Goal: Information Seeking & Learning: Learn about a topic

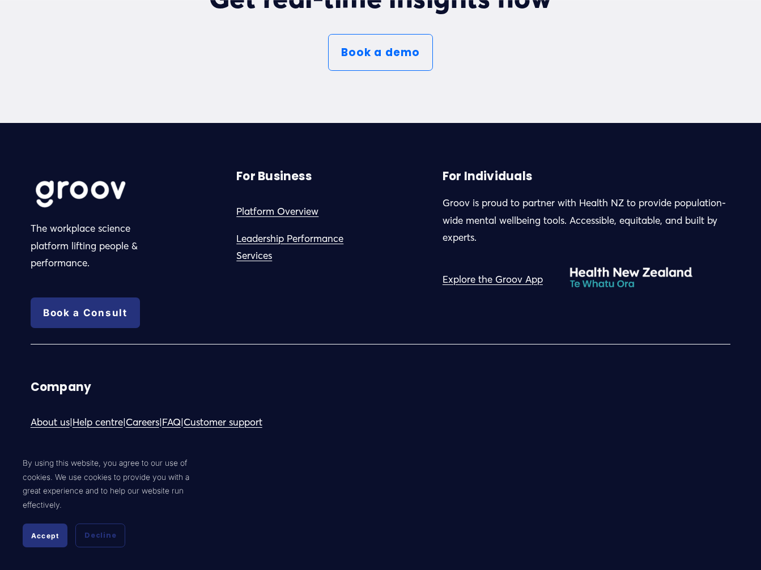
scroll to position [6026, 0]
click at [46, 424] on link "About us" at bounding box center [50, 423] width 39 height 18
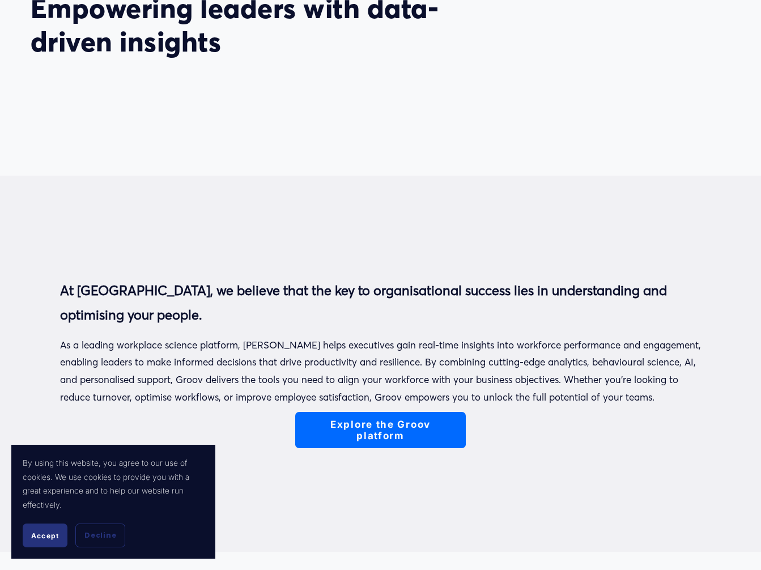
scroll to position [227, 0]
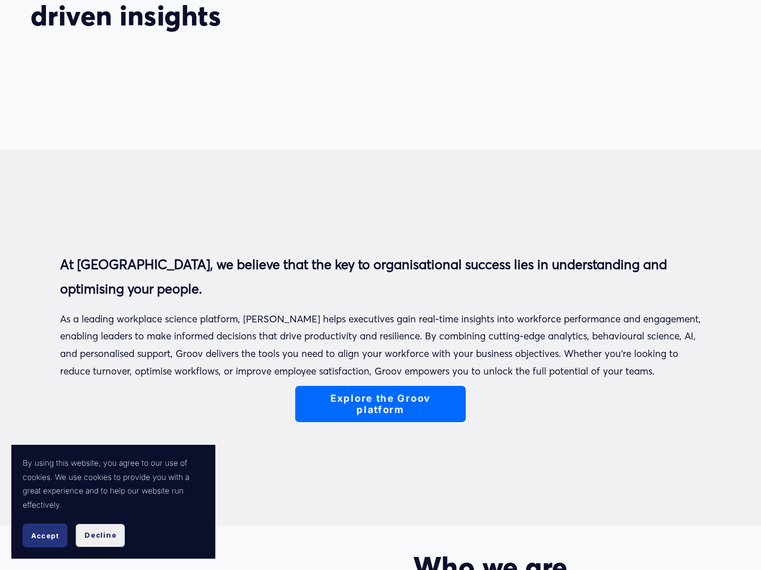
click at [86, 535] on span "Decline" at bounding box center [100, 535] width 32 height 10
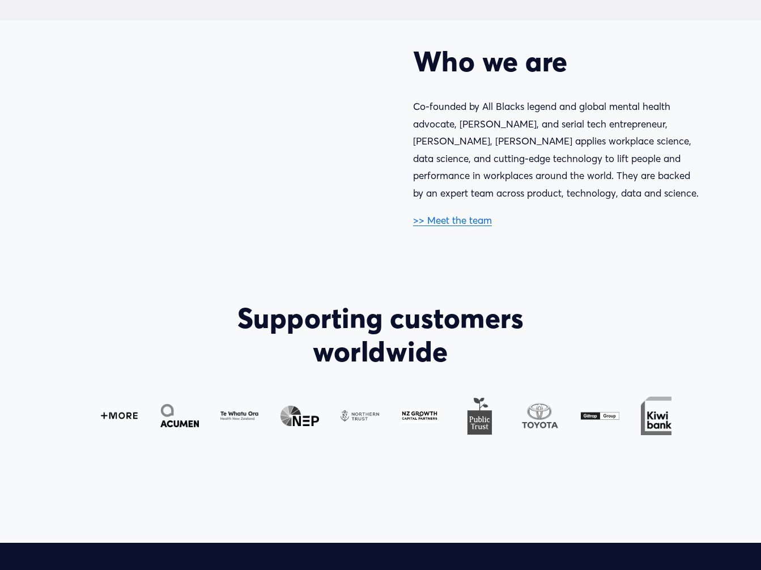
scroll to position [736, 0]
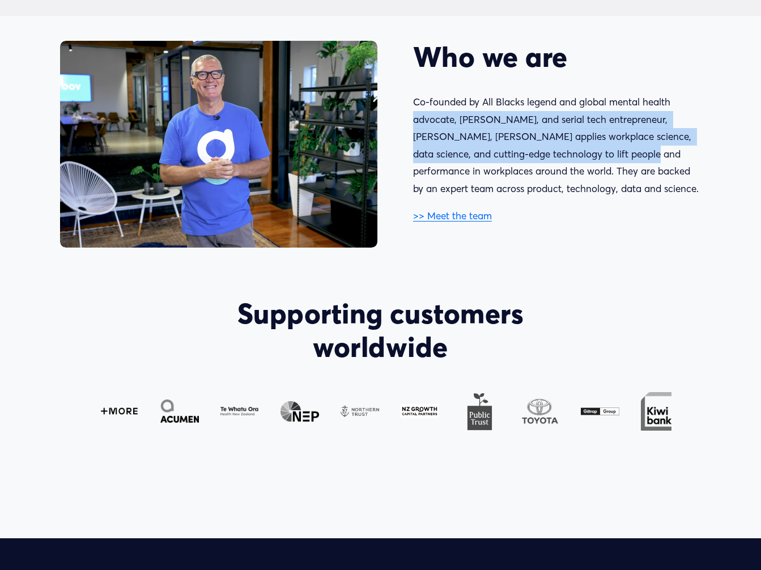
drag, startPoint x: 444, startPoint y: 122, endPoint x: 622, endPoint y: 167, distance: 183.8
click at [622, 167] on p "Co-founded by All Blacks legend and global mental health advocate, Sir John Kir…" at bounding box center [557, 145] width 288 height 104
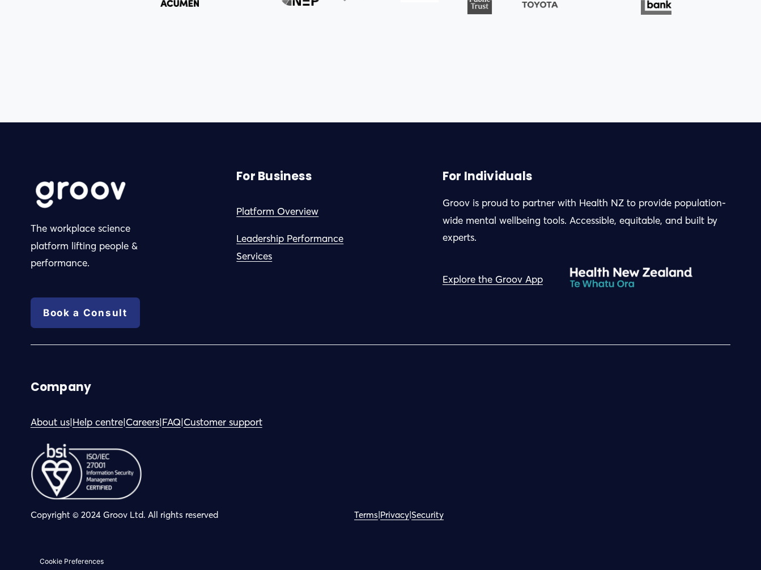
scroll to position [1160, 0]
drag, startPoint x: 102, startPoint y: 515, endPoint x: 144, endPoint y: 512, distance: 42.1
click at [144, 512] on p "Copyright © 2024 Groov Ltd. All rights reserved" at bounding box center [204, 515] width 347 height 16
click at [403, 510] on link "Privacy" at bounding box center [394, 515] width 29 height 16
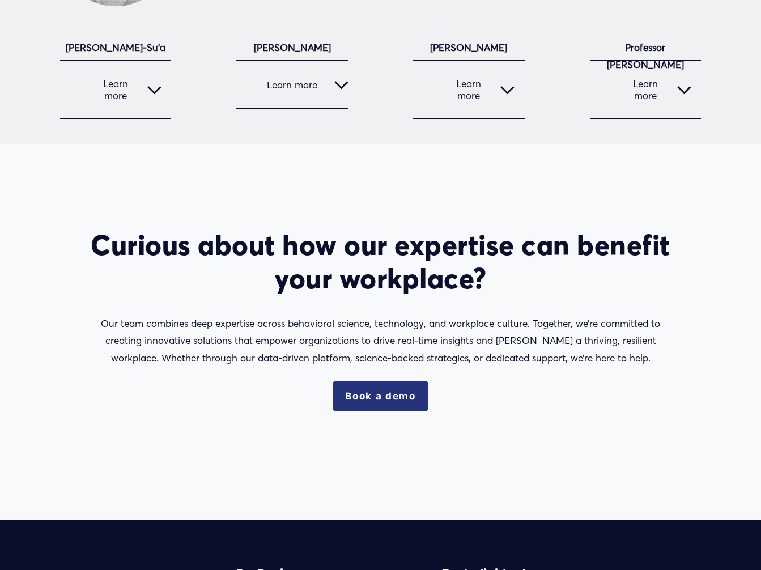
scroll to position [1889, 0]
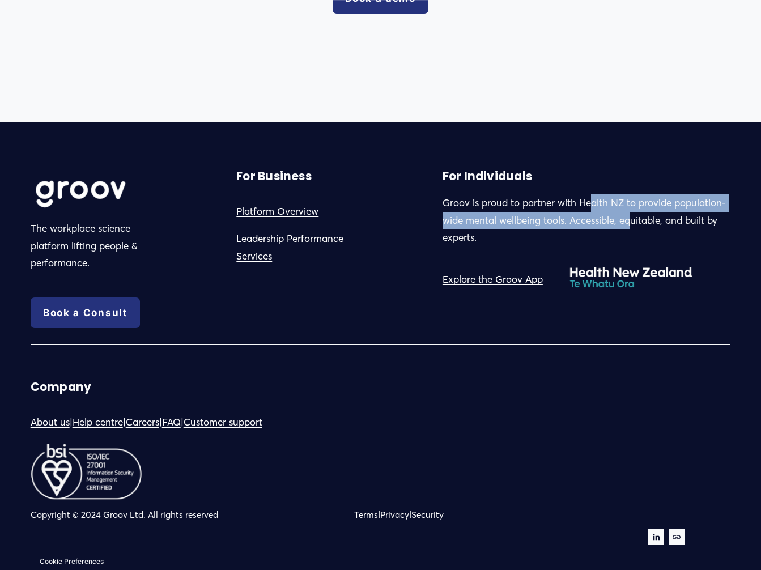
drag, startPoint x: 592, startPoint y: 206, endPoint x: 632, endPoint y: 218, distance: 41.8
click at [632, 218] on p "Groov is proud to partner with Health NZ to provide population-wide mental well…" at bounding box center [586, 220] width 288 height 52
click at [456, 227] on p "Groov is proud to partner with Health NZ to provide population-wide mental well…" at bounding box center [586, 220] width 288 height 52
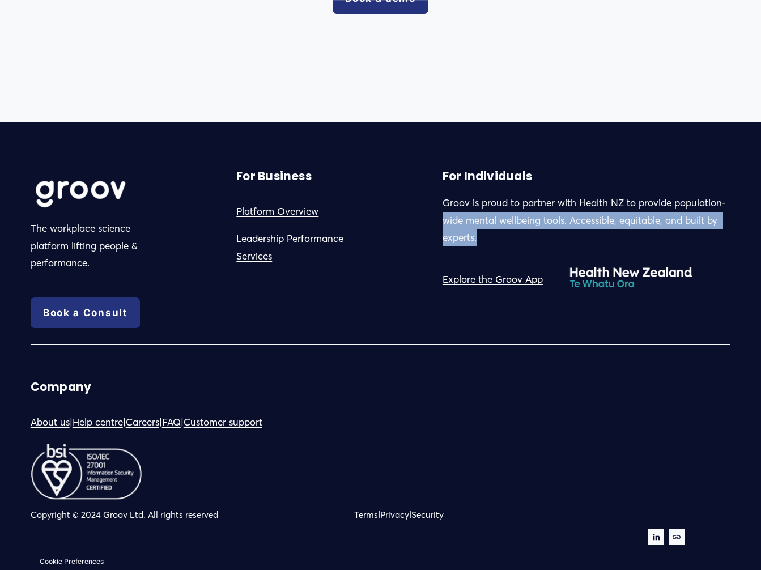
drag, startPoint x: 440, startPoint y: 221, endPoint x: 594, endPoint y: 236, distance: 154.8
click at [594, 236] on div "The workplace science platform lifting people & performance. Book a Consult For…" at bounding box center [380, 346] width 761 height 397
click at [577, 219] on p "Groov is proud to partner with Health NZ to provide population-wide mental well…" at bounding box center [586, 220] width 288 height 52
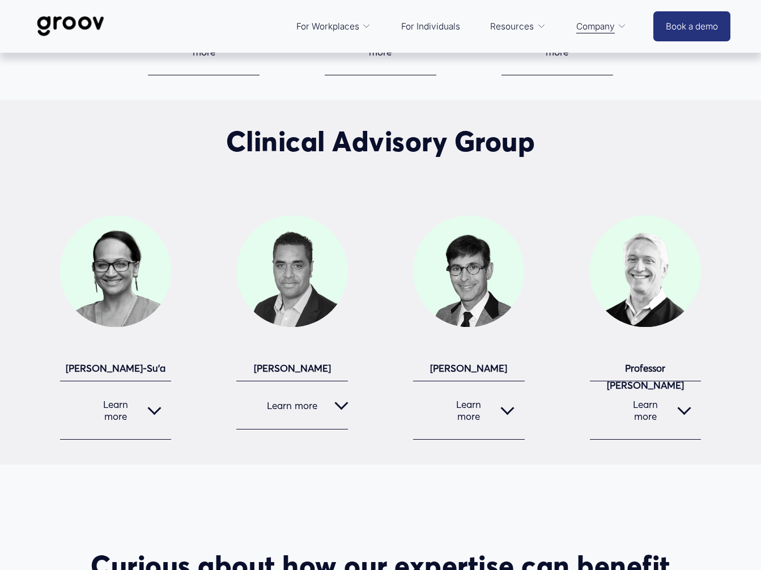
scroll to position [812, 0]
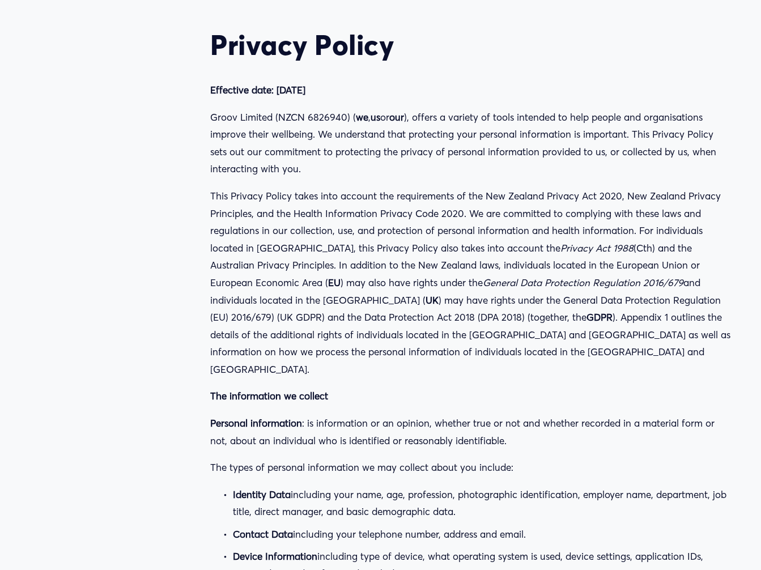
scroll to position [15582, 0]
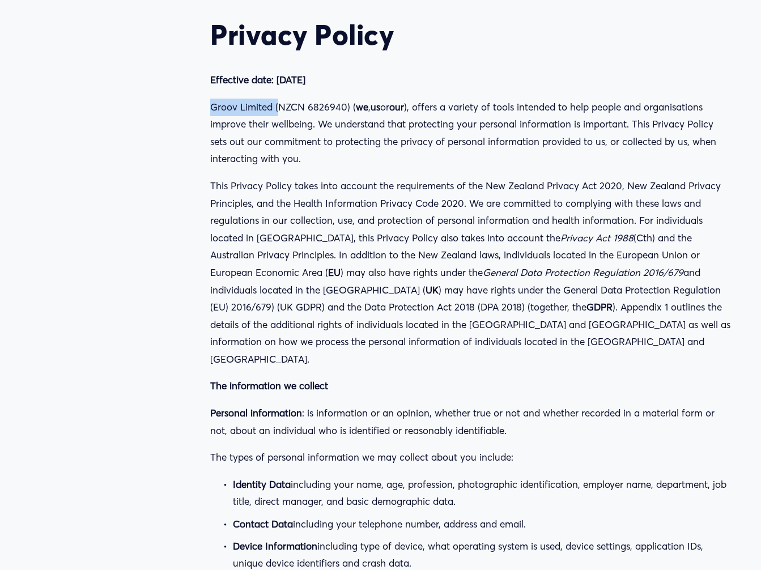
drag, startPoint x: 214, startPoint y: 109, endPoint x: 279, endPoint y: 107, distance: 65.7
click at [279, 107] on p "Groov Limited (NZCN 6826940) ( we , us or our ), offers a variety of tools inte…" at bounding box center [470, 133] width 520 height 69
click at [262, 131] on p "Groov Limited (NZCN 6826940) ( we , us or our ), offers a variety of tools inte…" at bounding box center [470, 133] width 520 height 69
drag, startPoint x: 343, startPoint y: 108, endPoint x: 211, endPoint y: 110, distance: 132.0
click at [211, 110] on p "Groov Limited (NZCN 6826940) ( we , us or our ), offers a variety of tools inte…" at bounding box center [470, 133] width 520 height 69
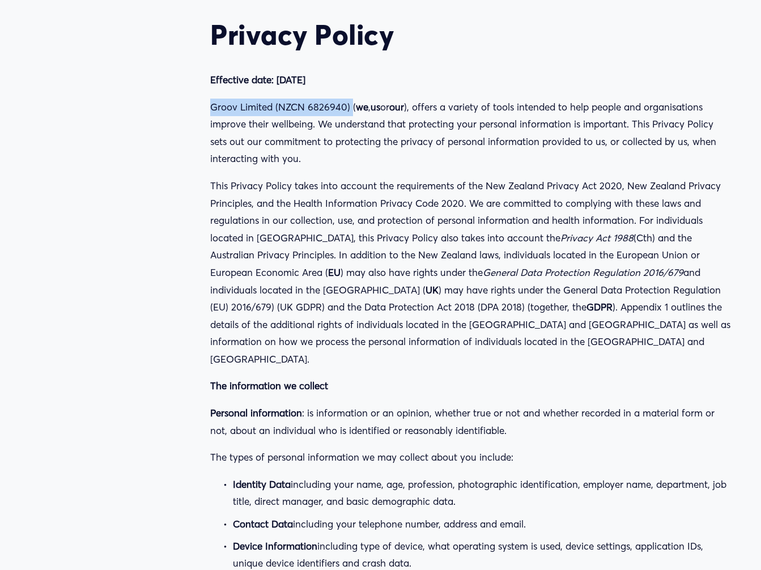
drag, startPoint x: 351, startPoint y: 109, endPoint x: 208, endPoint y: 115, distance: 143.4
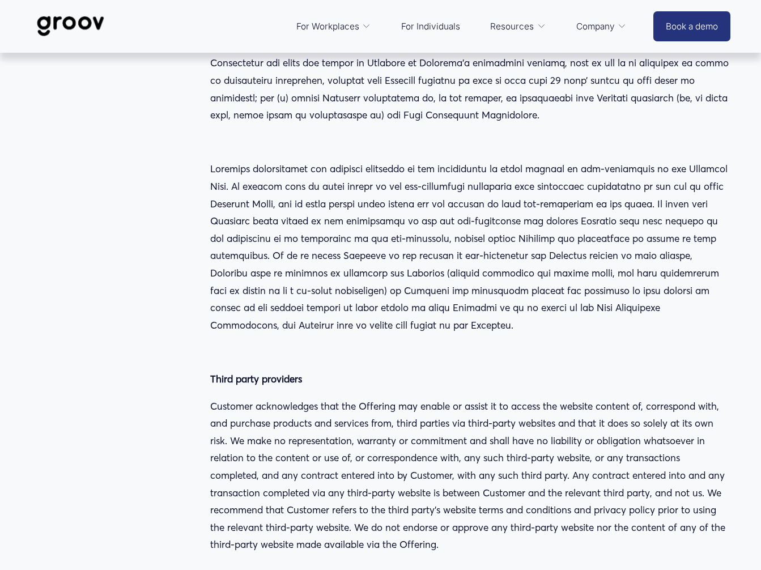
scroll to position [0, 0]
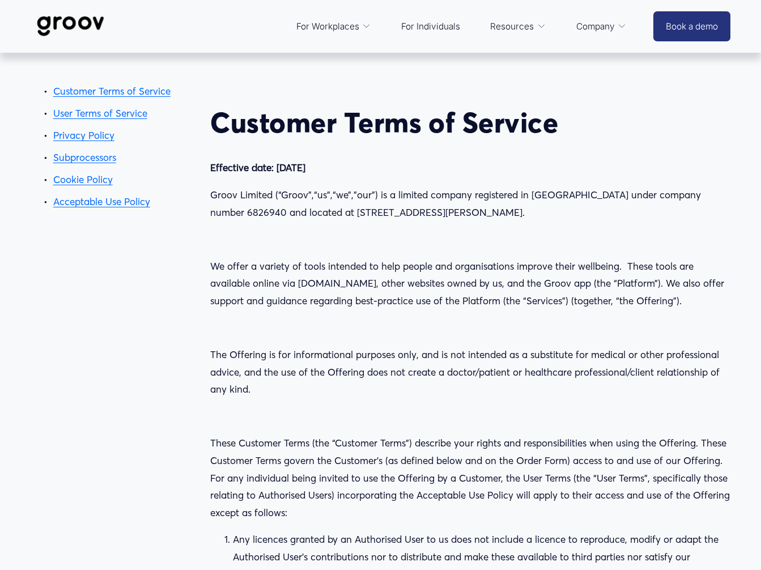
drag, startPoint x: 697, startPoint y: 4, endPoint x: 427, endPoint y: 203, distance: 336.3
click at [427, 203] on p "Groov Limited (“Groov”,“us”,“we”,”our”) is a limited company registered in New …" at bounding box center [470, 203] width 520 height 35
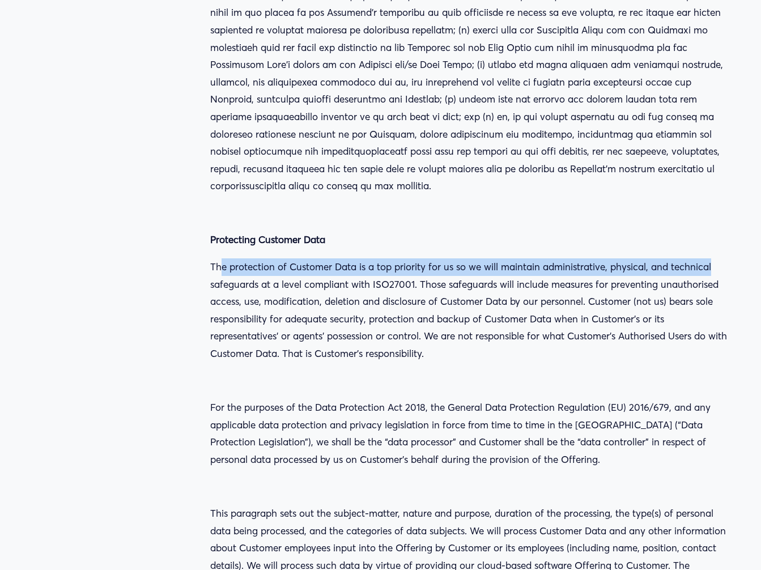
drag, startPoint x: 220, startPoint y: 267, endPoint x: 711, endPoint y: 262, distance: 490.6
click at [711, 262] on p "The protection of Customer Data is a top priority for us so we will maintain ad…" at bounding box center [470, 310] width 520 height 104
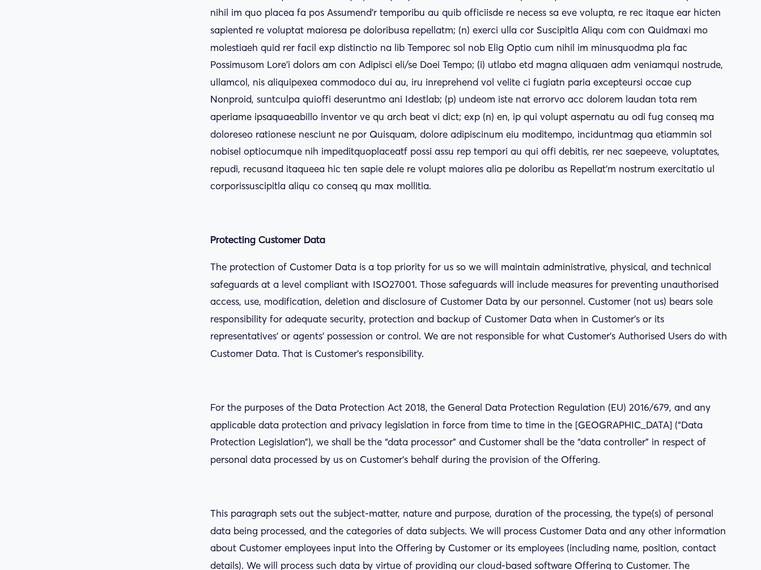
click at [285, 291] on p "The protection of Customer Data is a top priority for us so we will maintain ad…" at bounding box center [470, 310] width 520 height 104
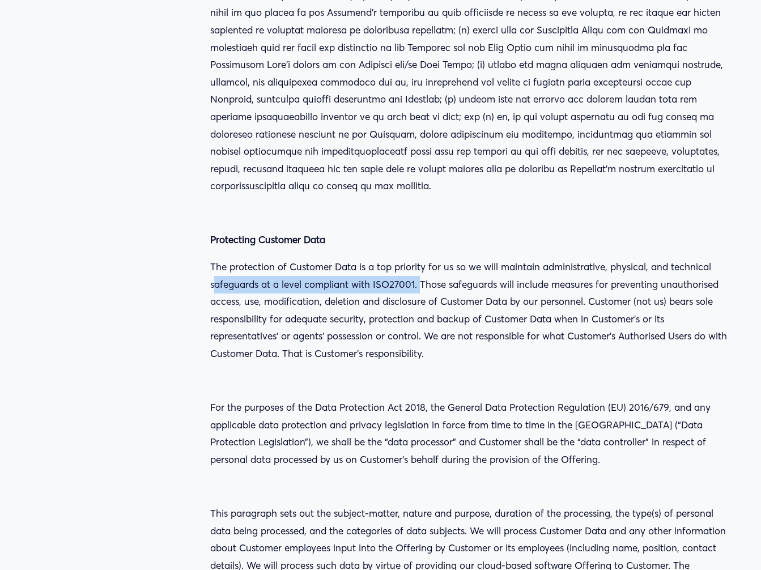
drag, startPoint x: 214, startPoint y: 287, endPoint x: 421, endPoint y: 289, distance: 207.3
click at [421, 289] on p "The protection of Customer Data is a top priority for us so we will maintain ad…" at bounding box center [470, 310] width 520 height 104
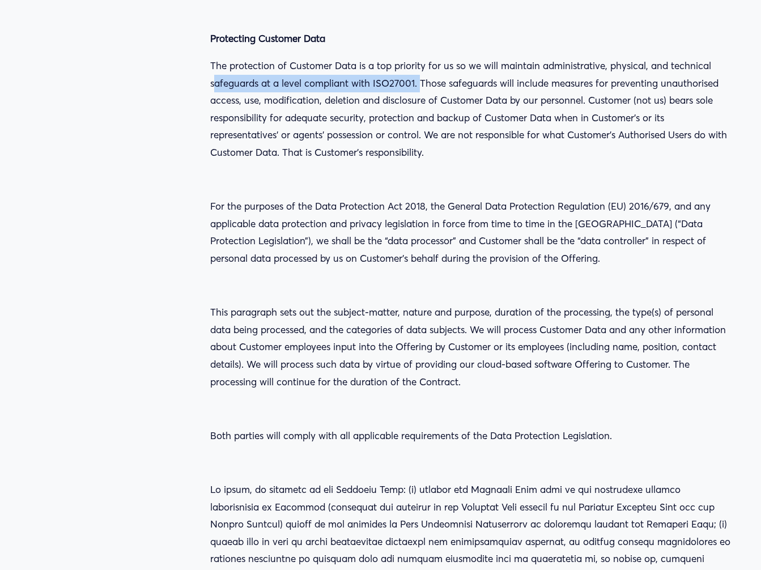
scroll to position [4412, 0]
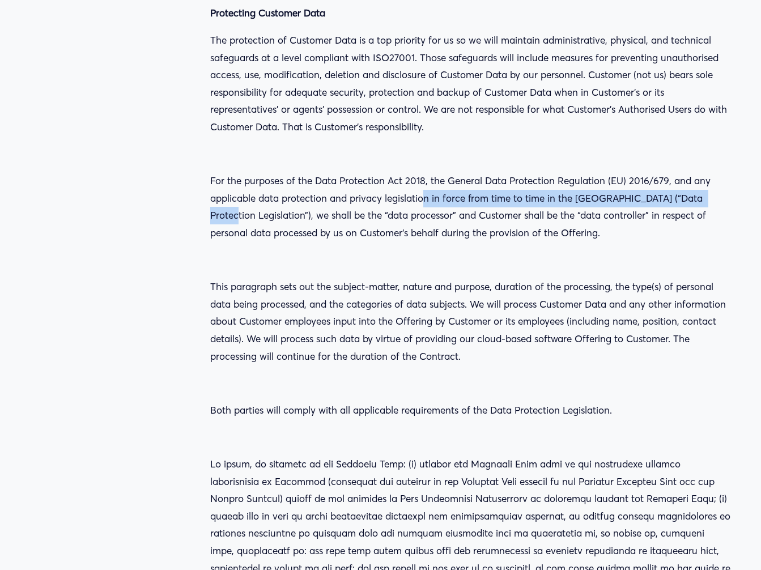
drag, startPoint x: 426, startPoint y: 201, endPoint x: 713, endPoint y: 196, distance: 286.7
click at [713, 196] on p "For the purposes of the Data Protection Act 2018, the General Data Protection R…" at bounding box center [470, 206] width 520 height 69
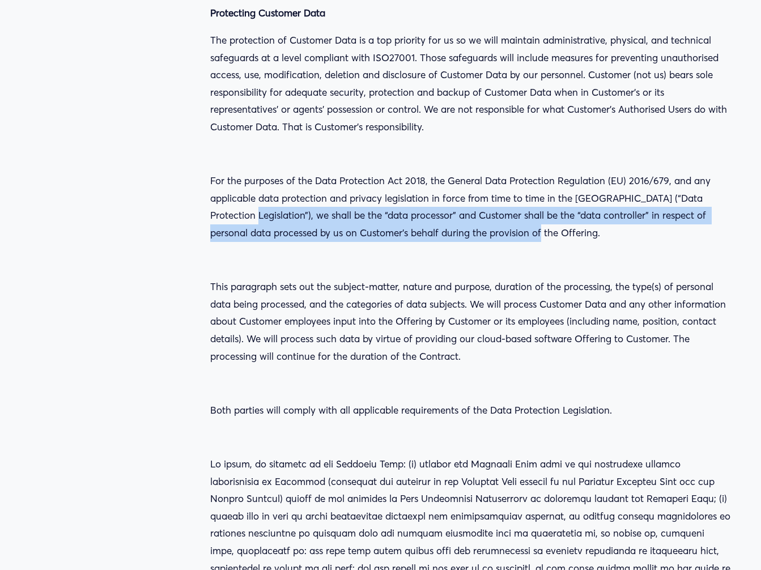
drag, startPoint x: 213, startPoint y: 220, endPoint x: 728, endPoint y: 233, distance: 515.6
click at [728, 233] on p "For the purposes of the Data Protection Act 2018, the General Data Protection R…" at bounding box center [470, 206] width 520 height 69
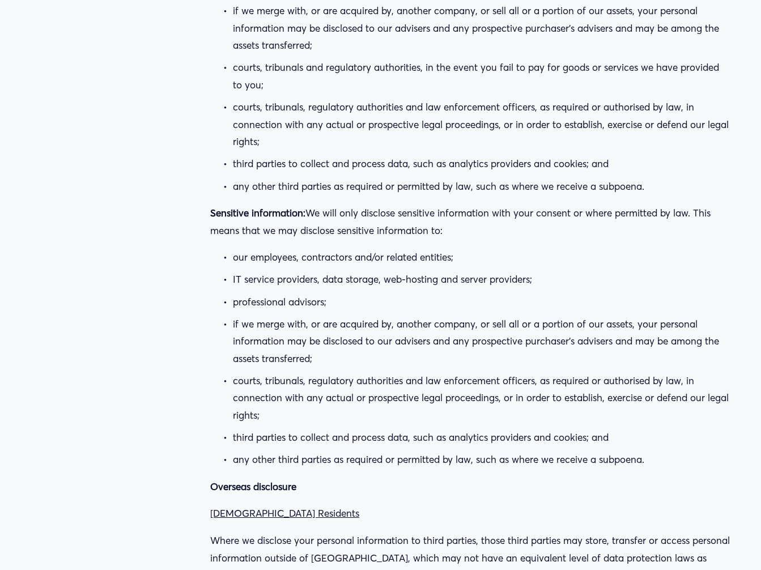
scroll to position [4186, 0]
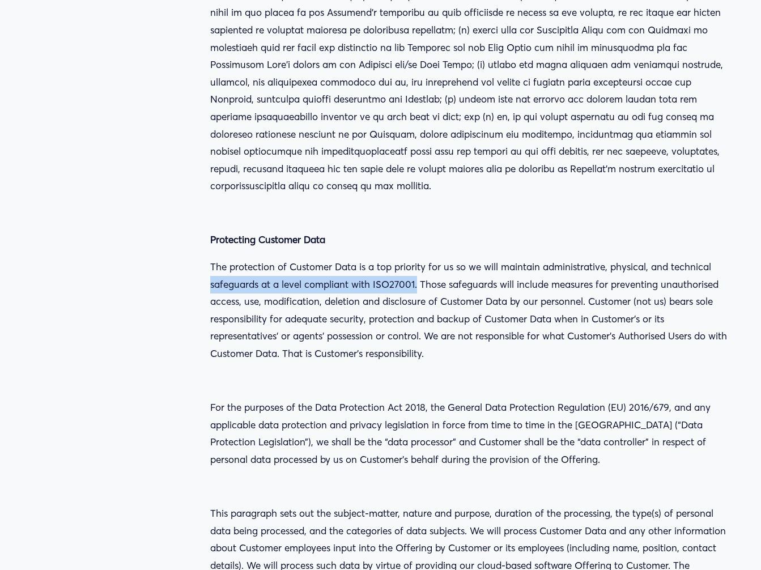
drag, startPoint x: 417, startPoint y: 285, endPoint x: 195, endPoint y: 288, distance: 222.6
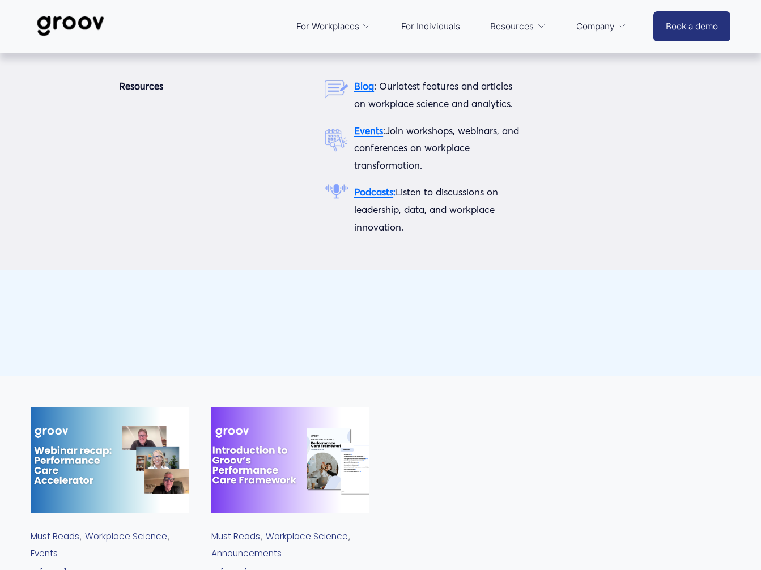
click at [542, 28] on icon "folder dropdown" at bounding box center [541, 26] width 8 height 8
